Goal: Complete application form: Complete application form

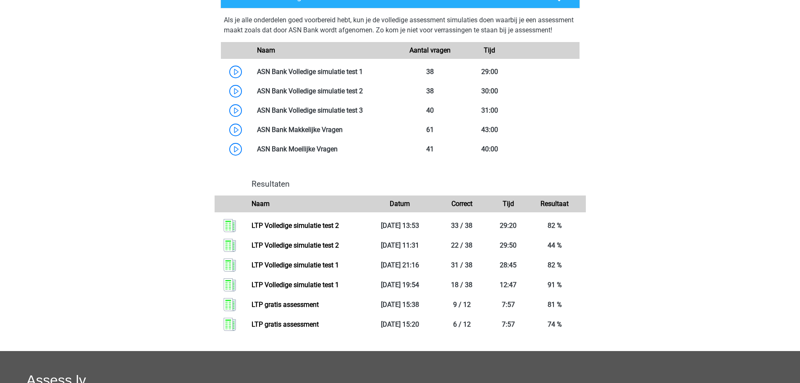
scroll to position [588, 0]
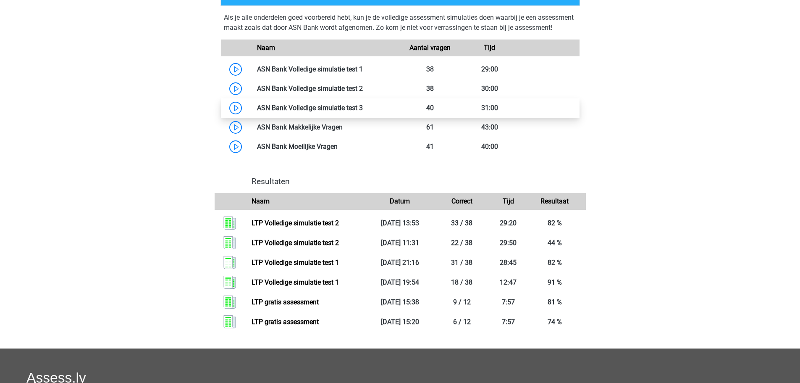
click at [363, 112] on link at bounding box center [363, 108] width 0 height 8
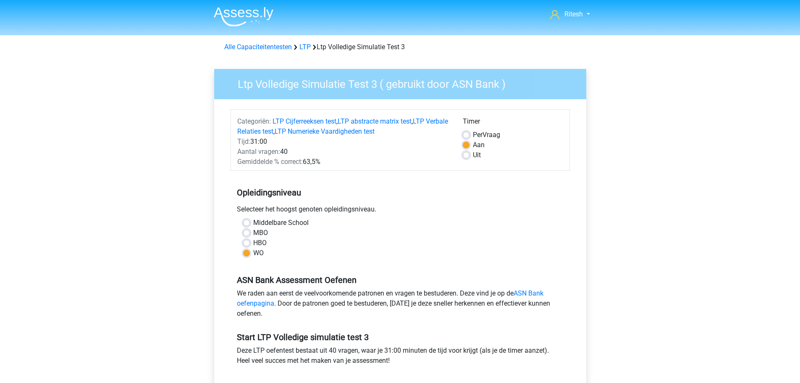
scroll to position [126, 0]
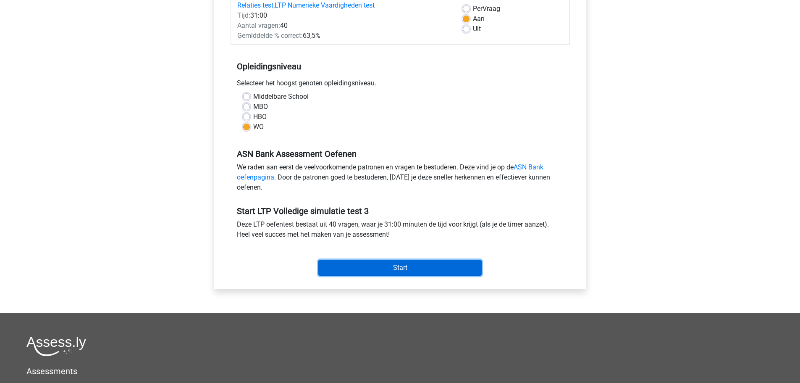
click at [413, 265] on input "Start" at bounding box center [399, 268] width 163 height 16
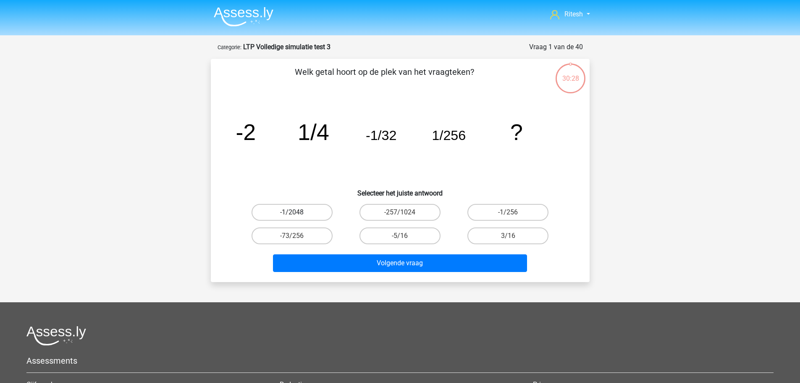
click at [277, 210] on label "-1/2048" at bounding box center [292, 212] width 81 height 17
click at [292, 212] on input "-1/2048" at bounding box center [294, 214] width 5 height 5
radio input "true"
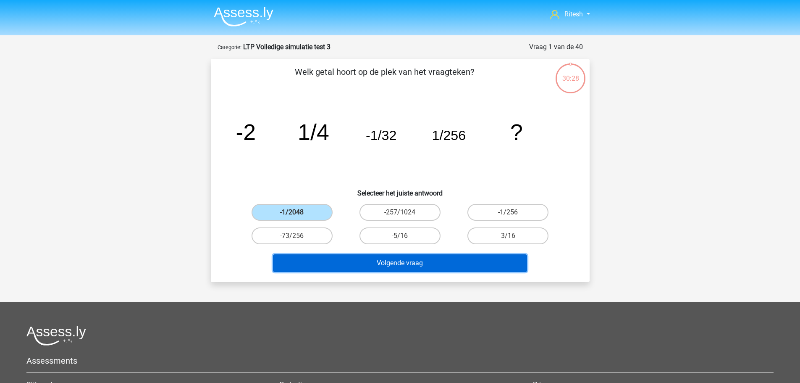
click at [383, 270] on button "Volgende vraag" at bounding box center [400, 263] width 254 height 18
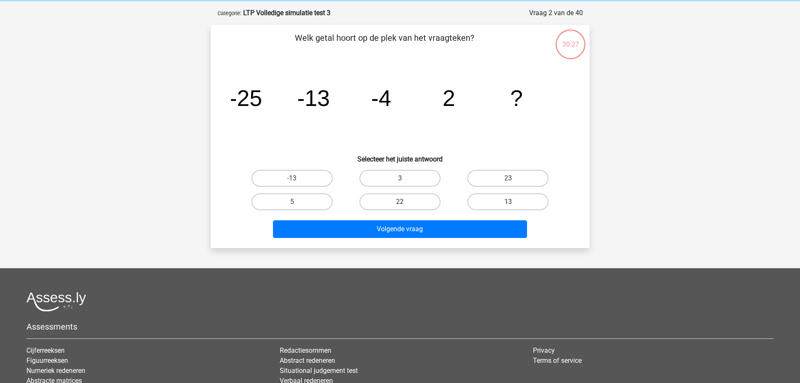
scroll to position [42, 0]
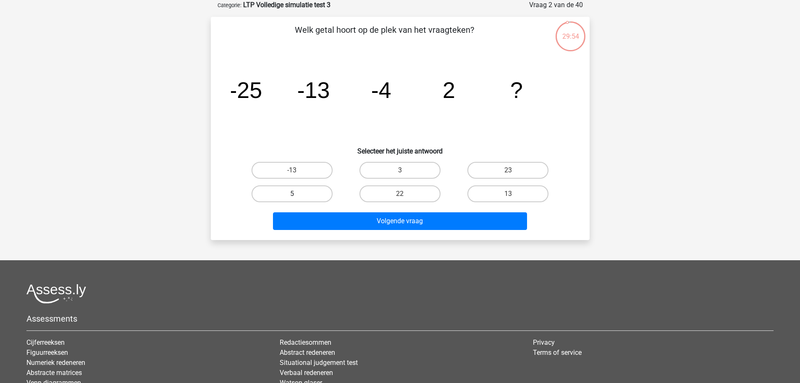
click at [302, 197] on label "5" at bounding box center [292, 193] width 81 height 17
click at [297, 197] on input "5" at bounding box center [294, 196] width 5 height 5
radio input "true"
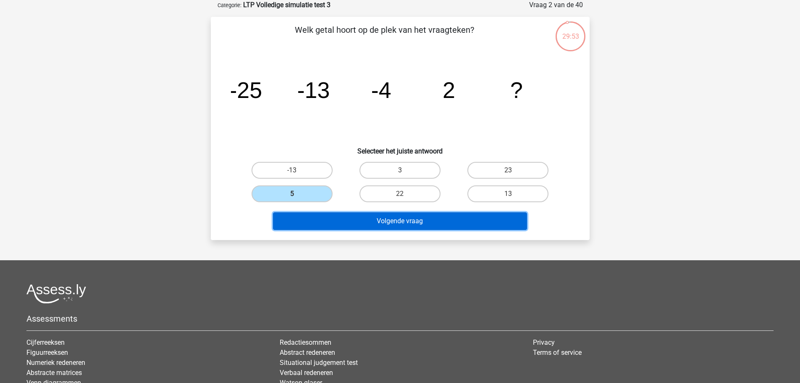
click at [322, 220] on button "Volgende vraag" at bounding box center [400, 221] width 254 height 18
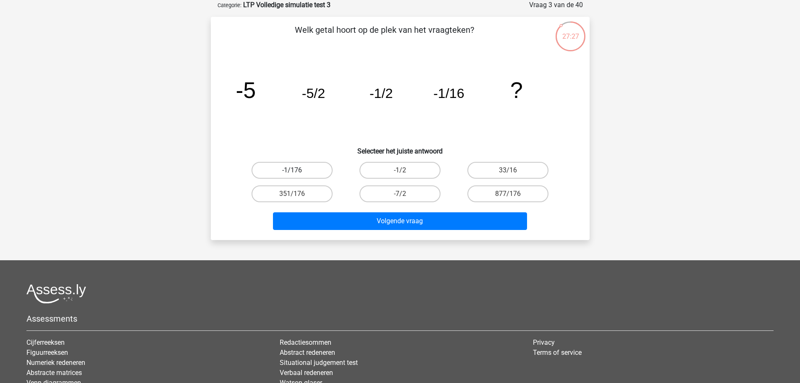
click at [292, 168] on label "-1/176" at bounding box center [292, 170] width 81 height 17
click at [292, 170] on input "-1/176" at bounding box center [294, 172] width 5 height 5
radio input "true"
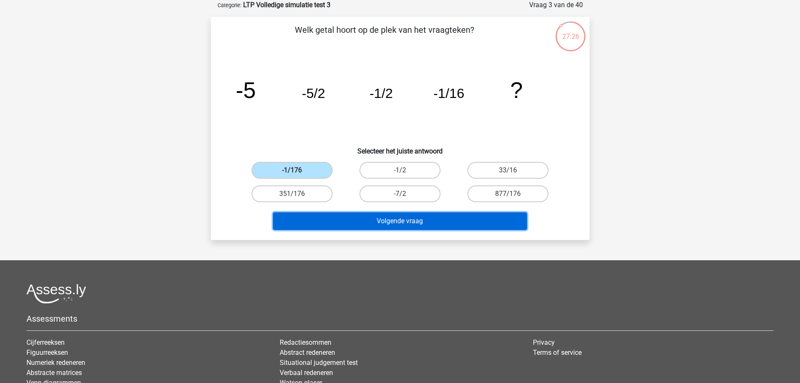
click at [434, 227] on button "Volgende vraag" at bounding box center [400, 221] width 254 height 18
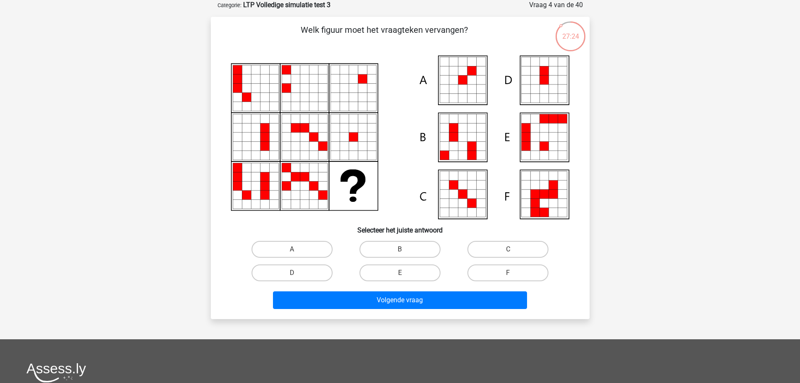
click at [258, 89] on icon at bounding box center [255, 88] width 9 height 9
click at [319, 91] on icon at bounding box center [322, 88] width 9 height 9
click at [247, 150] on icon at bounding box center [246, 146] width 9 height 9
click at [299, 143] on icon at bounding box center [295, 146] width 9 height 9
click at [349, 143] on icon at bounding box center [344, 146] width 9 height 9
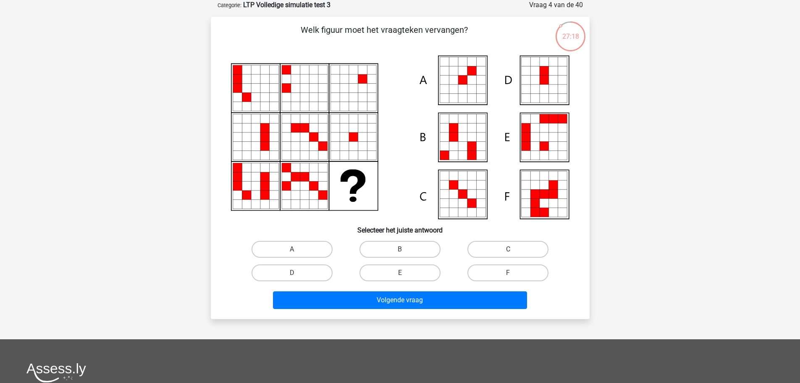
click at [245, 166] on icon at bounding box center [246, 167] width 9 height 9
drag, startPoint x: 267, startPoint y: 89, endPoint x: 273, endPoint y: 87, distance: 5.7
click at [270, 88] on icon at bounding box center [400, 136] width 338 height 163
click at [365, 76] on icon at bounding box center [362, 78] width 9 height 9
click at [365, 140] on icon at bounding box center [362, 136] width 9 height 9
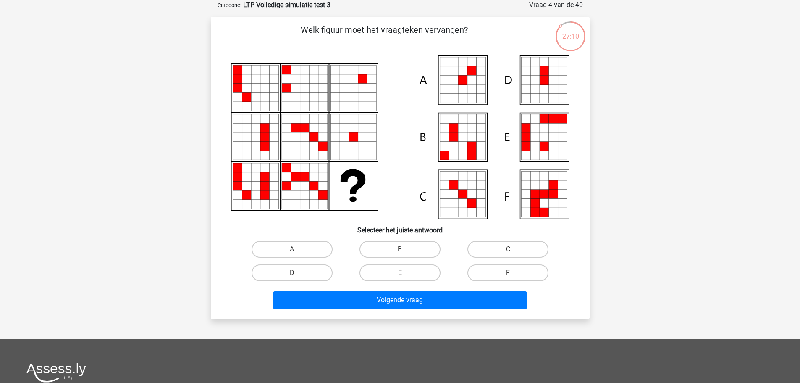
click at [281, 77] on icon at bounding box center [400, 136] width 338 height 163
click at [301, 131] on icon at bounding box center [304, 127] width 9 height 9
click at [301, 181] on icon at bounding box center [304, 185] width 9 height 9
click at [360, 79] on icon at bounding box center [362, 78] width 9 height 9
click at [360, 126] on icon at bounding box center [362, 127] width 9 height 9
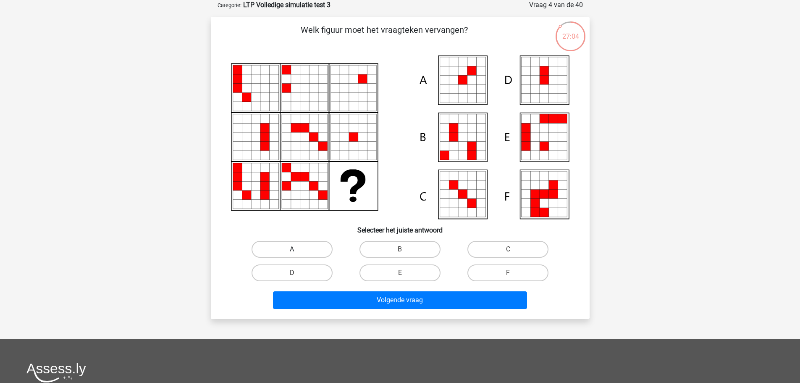
click at [316, 246] on label "A" at bounding box center [292, 249] width 81 height 17
click at [297, 249] on input "A" at bounding box center [294, 251] width 5 height 5
radio input "true"
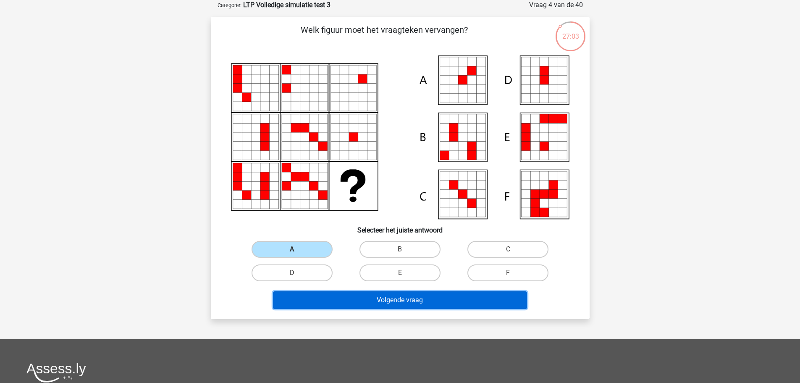
click at [376, 296] on button "Volgende vraag" at bounding box center [400, 300] width 254 height 18
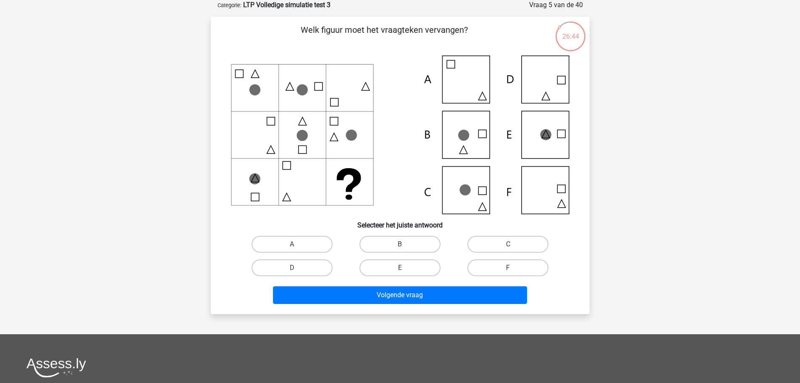
click at [321, 182] on icon at bounding box center [400, 134] width 338 height 158
click at [257, 88] on icon at bounding box center [254, 89] width 11 height 11
click at [301, 89] on icon at bounding box center [301, 89] width 11 height 11
click at [350, 91] on icon at bounding box center [400, 134] width 338 height 158
click at [251, 131] on icon at bounding box center [400, 134] width 338 height 158
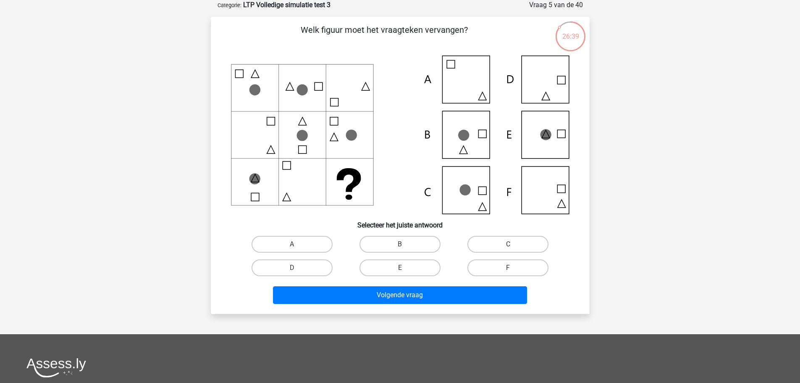
click at [294, 132] on icon at bounding box center [400, 134] width 338 height 158
click at [351, 134] on icon at bounding box center [351, 134] width 11 height 11
click at [255, 180] on icon at bounding box center [254, 178] width 11 height 11
click at [306, 181] on icon at bounding box center [400, 134] width 338 height 158
click at [343, 183] on icon at bounding box center [400, 134] width 338 height 158
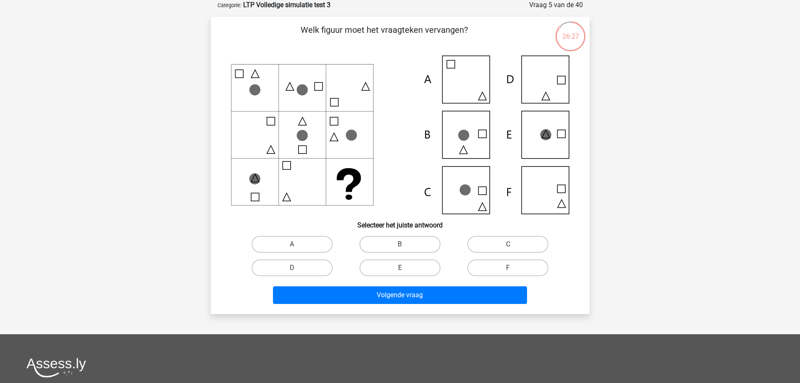
click at [254, 71] on icon at bounding box center [400, 134] width 338 height 158
click at [267, 71] on icon at bounding box center [400, 134] width 338 height 158
click at [258, 72] on icon at bounding box center [400, 134] width 338 height 158
click at [236, 71] on icon at bounding box center [400, 134] width 338 height 158
click at [240, 92] on icon at bounding box center [400, 134] width 338 height 158
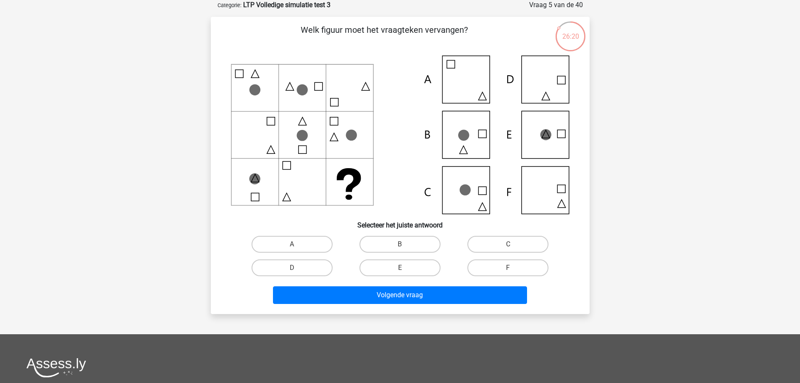
click at [252, 71] on icon at bounding box center [400, 134] width 338 height 158
click at [243, 71] on icon at bounding box center [400, 134] width 338 height 158
click at [242, 90] on icon at bounding box center [400, 134] width 338 height 158
click at [253, 88] on icon at bounding box center [254, 89] width 11 height 11
click at [273, 87] on icon at bounding box center [400, 134] width 338 height 158
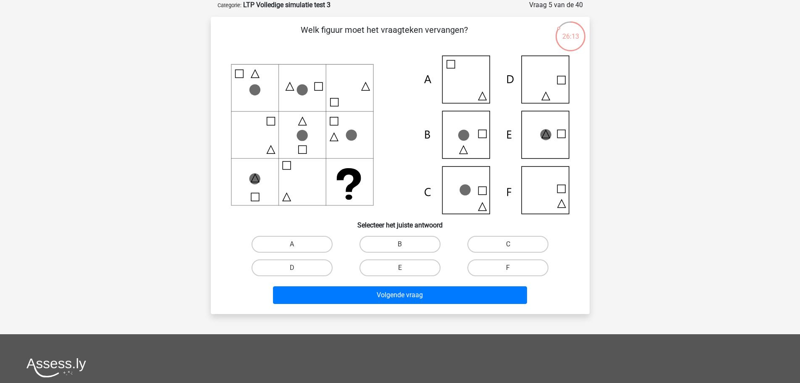
click at [270, 147] on icon at bounding box center [400, 134] width 338 height 158
click at [255, 76] on icon at bounding box center [400, 134] width 338 height 158
click at [242, 92] on icon at bounding box center [400, 134] width 338 height 158
click at [263, 90] on icon at bounding box center [400, 134] width 338 height 158
click at [299, 122] on icon at bounding box center [400, 134] width 338 height 158
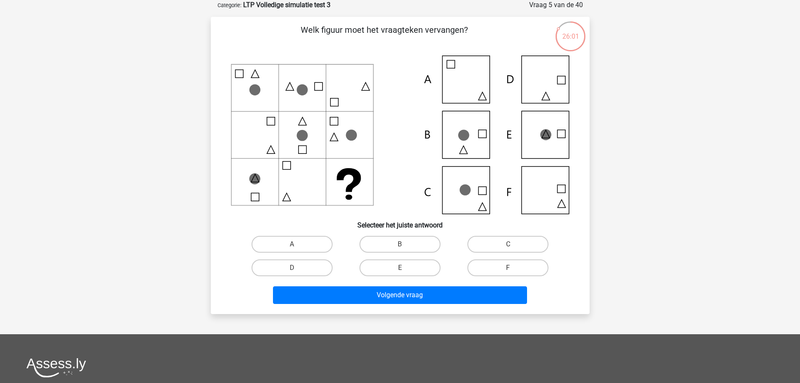
click at [318, 154] on icon at bounding box center [400, 134] width 338 height 158
click at [462, 149] on icon at bounding box center [400, 134] width 338 height 158
click at [254, 180] on icon at bounding box center [254, 178] width 11 height 11
click at [255, 70] on icon at bounding box center [255, 74] width 8 height 8
click at [270, 148] on icon at bounding box center [400, 134] width 338 height 158
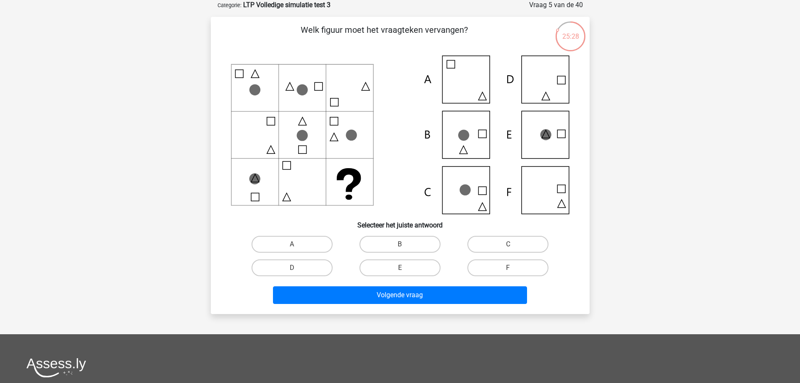
click at [254, 76] on icon at bounding box center [400, 134] width 338 height 158
click at [276, 153] on icon at bounding box center [400, 134] width 338 height 158
click at [254, 183] on icon at bounding box center [254, 178] width 11 height 11
click at [283, 88] on icon at bounding box center [400, 134] width 338 height 158
click at [301, 77] on icon at bounding box center [400, 134] width 338 height 158
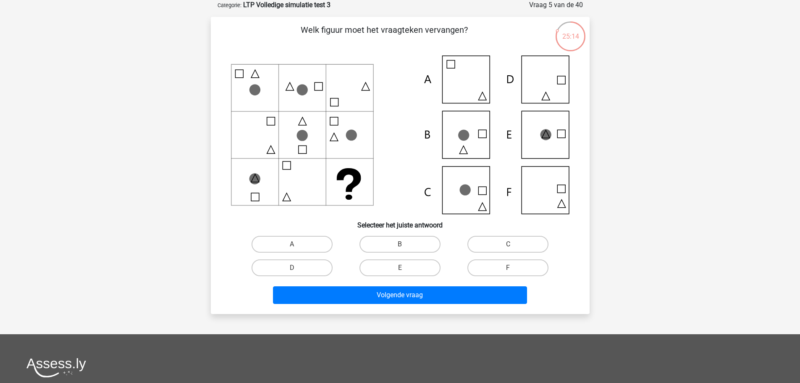
click at [288, 113] on icon at bounding box center [400, 134] width 338 height 158
drag, startPoint x: 285, startPoint y: 171, endPoint x: 286, endPoint y: 210, distance: 38.7
click at [285, 172] on icon at bounding box center [400, 134] width 338 height 158
click at [286, 211] on icon at bounding box center [400, 134] width 338 height 158
click at [270, 121] on icon at bounding box center [400, 134] width 338 height 158
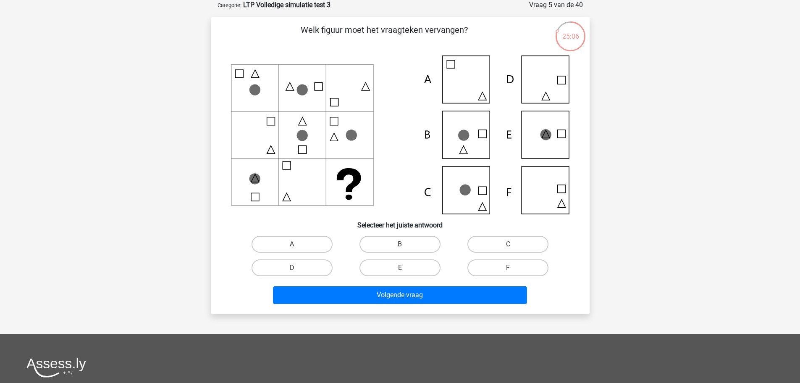
click at [273, 152] on icon at bounding box center [400, 134] width 338 height 158
click at [305, 118] on icon at bounding box center [400, 134] width 338 height 158
click at [251, 73] on icon at bounding box center [400, 134] width 338 height 158
click at [274, 73] on icon at bounding box center [400, 134] width 338 height 158
click at [271, 85] on icon at bounding box center [400, 134] width 338 height 158
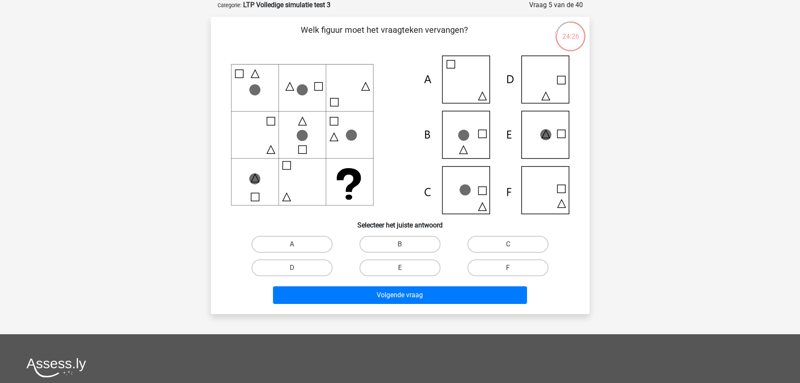
click at [270, 106] on icon at bounding box center [400, 134] width 338 height 158
click at [256, 106] on icon at bounding box center [400, 134] width 338 height 158
click at [232, 105] on icon at bounding box center [400, 134] width 338 height 158
click at [232, 92] on icon at bounding box center [400, 134] width 338 height 158
click at [240, 76] on icon at bounding box center [400, 134] width 338 height 158
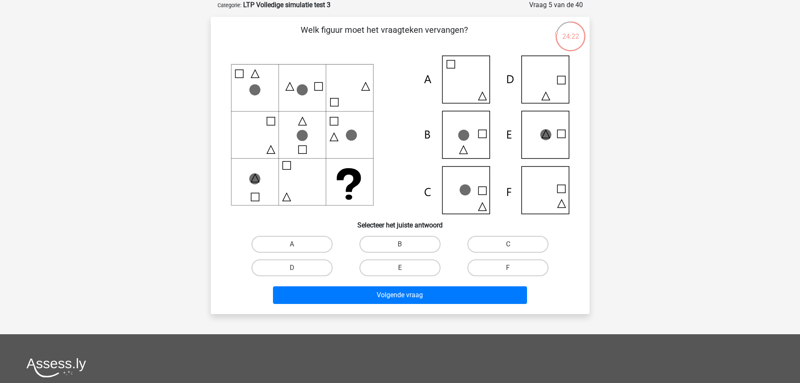
click at [255, 75] on icon at bounding box center [400, 134] width 338 height 158
click at [238, 89] on icon at bounding box center [400, 134] width 338 height 158
click at [238, 77] on icon at bounding box center [400, 134] width 338 height 158
click at [252, 75] on icon at bounding box center [255, 74] width 8 height 8
click at [271, 76] on icon at bounding box center [400, 134] width 338 height 158
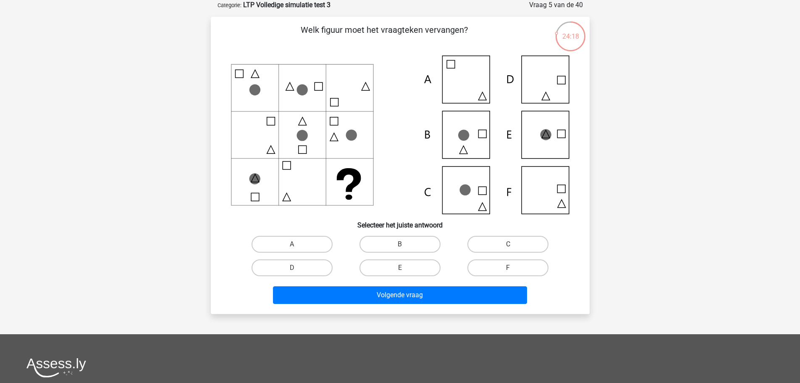
click at [267, 86] on icon at bounding box center [400, 134] width 338 height 158
click at [267, 102] on icon at bounding box center [400, 134] width 338 height 158
click at [255, 102] on icon at bounding box center [400, 134] width 338 height 158
click at [290, 86] on icon at bounding box center [400, 134] width 338 height 158
click at [286, 64] on icon at bounding box center [301, 87] width 47 height 47
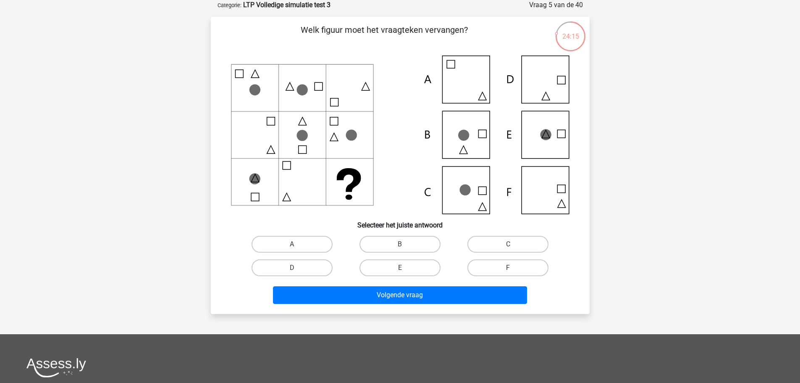
click at [301, 70] on icon at bounding box center [400, 134] width 338 height 158
click at [319, 71] on icon at bounding box center [400, 134] width 338 height 158
click at [317, 85] on icon at bounding box center [400, 134] width 338 height 158
click at [317, 104] on icon at bounding box center [400, 134] width 338 height 158
click at [301, 103] on icon at bounding box center [400, 134] width 338 height 158
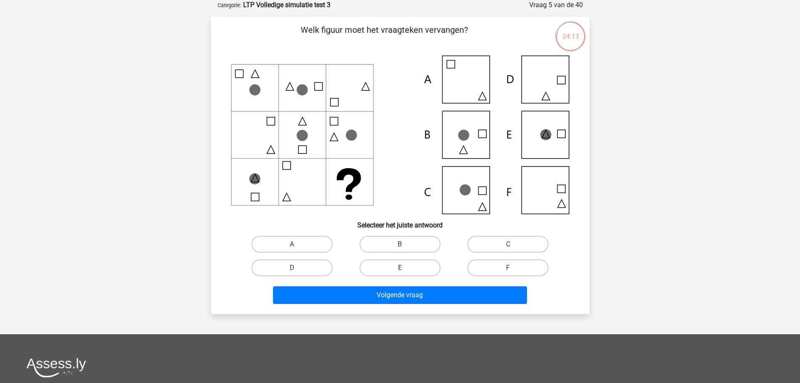
click at [255, 75] on icon at bounding box center [400, 134] width 338 height 158
click at [238, 73] on icon at bounding box center [400, 134] width 338 height 158
click at [288, 86] on icon at bounding box center [290, 86] width 8 height 8
click at [288, 74] on icon at bounding box center [400, 134] width 338 height 158
click at [298, 73] on icon at bounding box center [400, 134] width 338 height 158
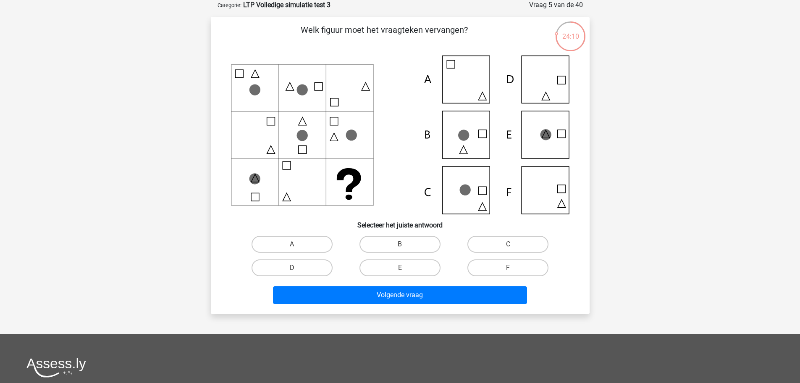
click at [319, 73] on icon at bounding box center [400, 134] width 338 height 158
click at [315, 86] on icon at bounding box center [400, 134] width 338 height 158
click at [317, 101] on icon at bounding box center [400, 134] width 338 height 158
click at [298, 101] on icon at bounding box center [400, 134] width 338 height 158
click at [287, 87] on icon at bounding box center [290, 86] width 8 height 8
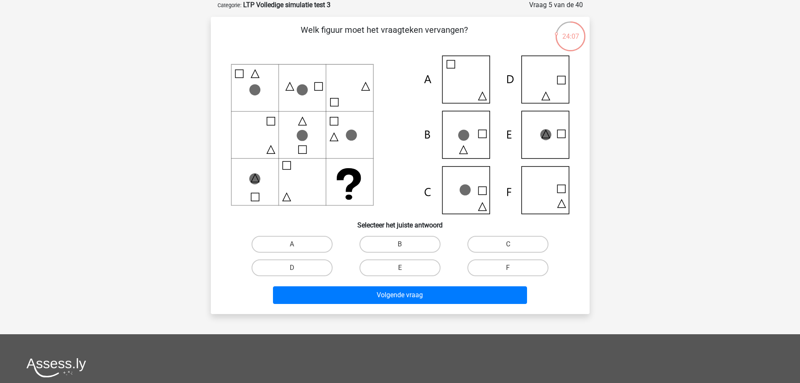
click at [303, 87] on icon at bounding box center [301, 89] width 11 height 11
click at [319, 87] on icon at bounding box center [400, 134] width 338 height 158
click at [254, 73] on icon at bounding box center [400, 134] width 338 height 158
click at [239, 87] on icon at bounding box center [400, 134] width 338 height 158
click at [274, 89] on icon at bounding box center [400, 134] width 338 height 158
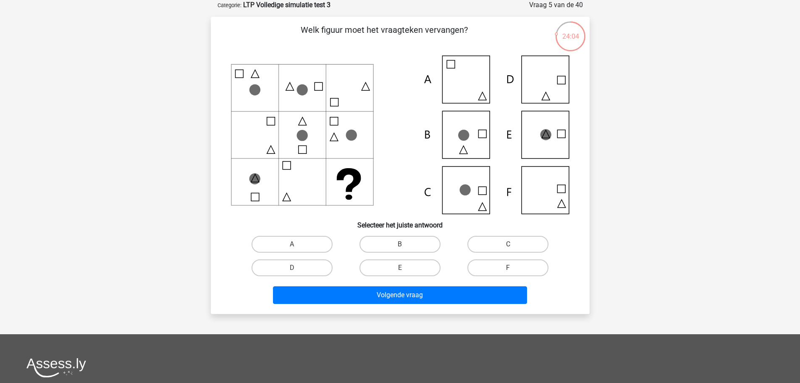
click at [256, 76] on icon at bounding box center [400, 134] width 338 height 158
click at [238, 75] on icon at bounding box center [400, 134] width 338 height 158
click at [240, 90] on icon at bounding box center [400, 134] width 338 height 158
click at [240, 102] on icon at bounding box center [400, 134] width 338 height 158
click at [257, 102] on icon at bounding box center [400, 134] width 338 height 158
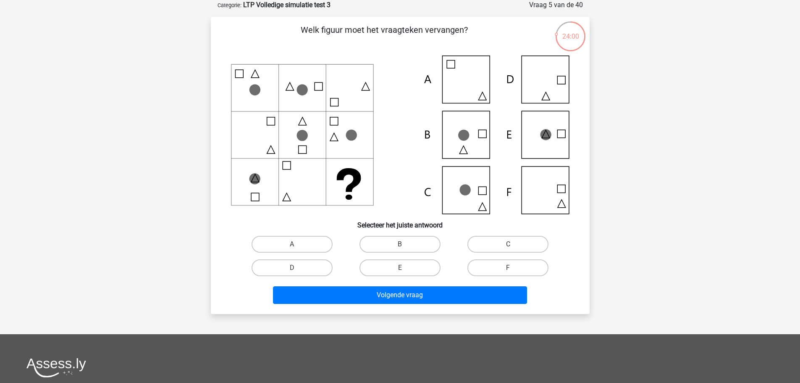
click at [273, 102] on icon at bounding box center [400, 134] width 338 height 158
drag, startPoint x: 256, startPoint y: 73, endPoint x: 241, endPoint y: 71, distance: 14.9
click at [256, 73] on icon at bounding box center [400, 134] width 338 height 158
click at [241, 71] on icon at bounding box center [400, 134] width 338 height 158
click at [239, 89] on icon at bounding box center [400, 134] width 338 height 158
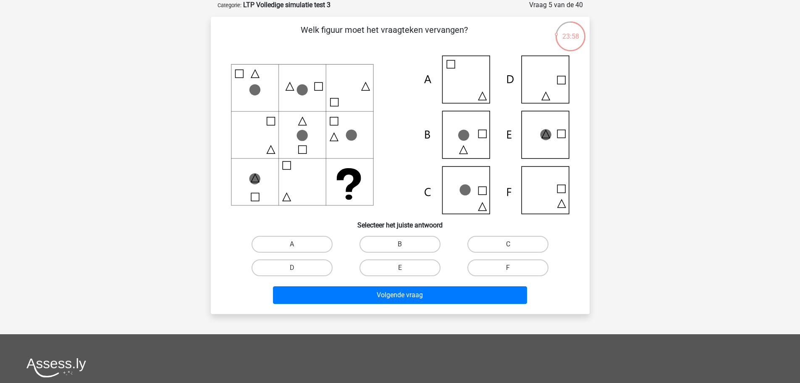
click at [253, 89] on icon at bounding box center [254, 89] width 11 height 11
click at [273, 87] on icon at bounding box center [400, 134] width 338 height 158
click at [270, 151] on icon at bounding box center [400, 134] width 338 height 158
click at [275, 136] on icon at bounding box center [400, 134] width 338 height 158
click at [273, 121] on icon at bounding box center [400, 134] width 338 height 158
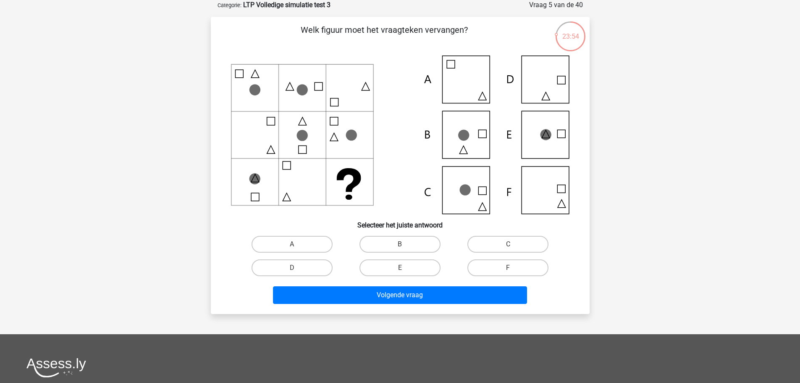
click at [271, 149] on icon at bounding box center [400, 134] width 338 height 158
click at [257, 149] on icon at bounding box center [400, 134] width 338 height 158
click at [406, 249] on label "B" at bounding box center [399, 244] width 81 height 17
click at [405, 249] on input "B" at bounding box center [402, 246] width 5 height 5
radio input "true"
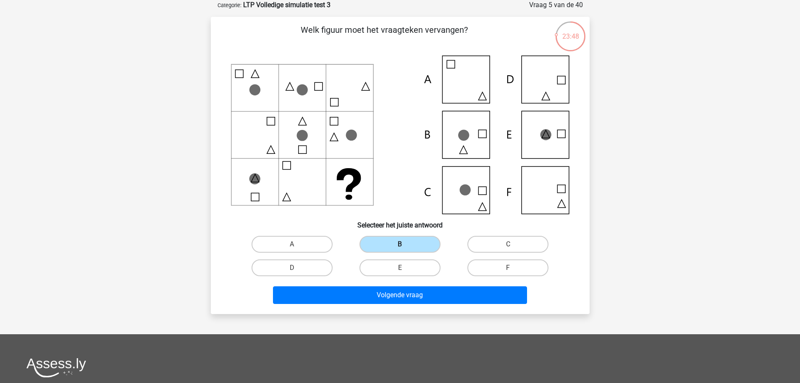
click at [409, 247] on label "B" at bounding box center [399, 244] width 81 height 17
click at [405, 247] on input "B" at bounding box center [402, 246] width 5 height 5
click at [406, 190] on icon at bounding box center [400, 134] width 338 height 158
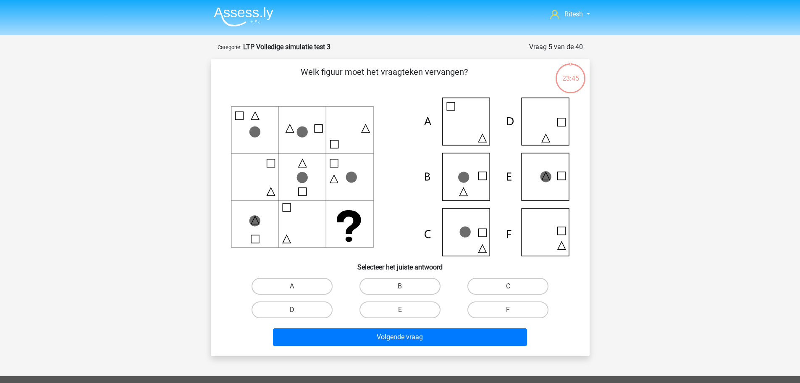
scroll to position [42, 0]
